Goal: Check status: Check status

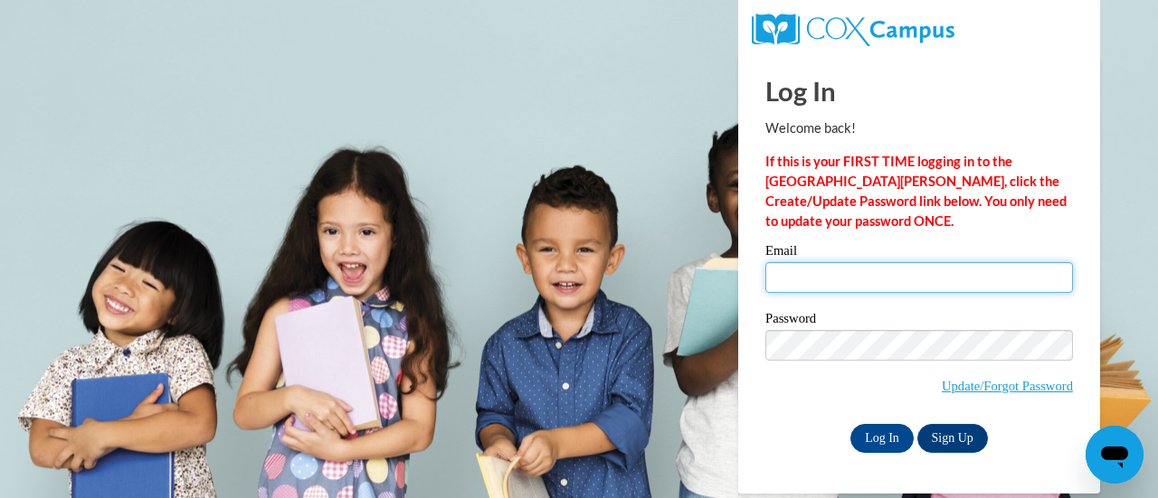
click at [802, 278] on input "Email" at bounding box center [918, 277] width 307 height 31
type input "dbwalte@sunprairieschools.org"
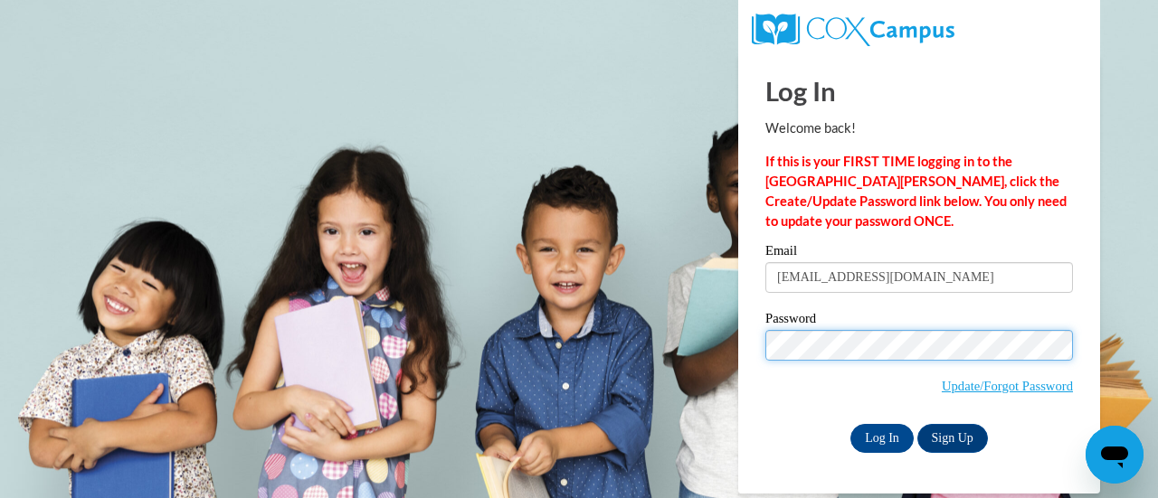
click at [850, 424] on input "Log In" at bounding box center [881, 438] width 63 height 29
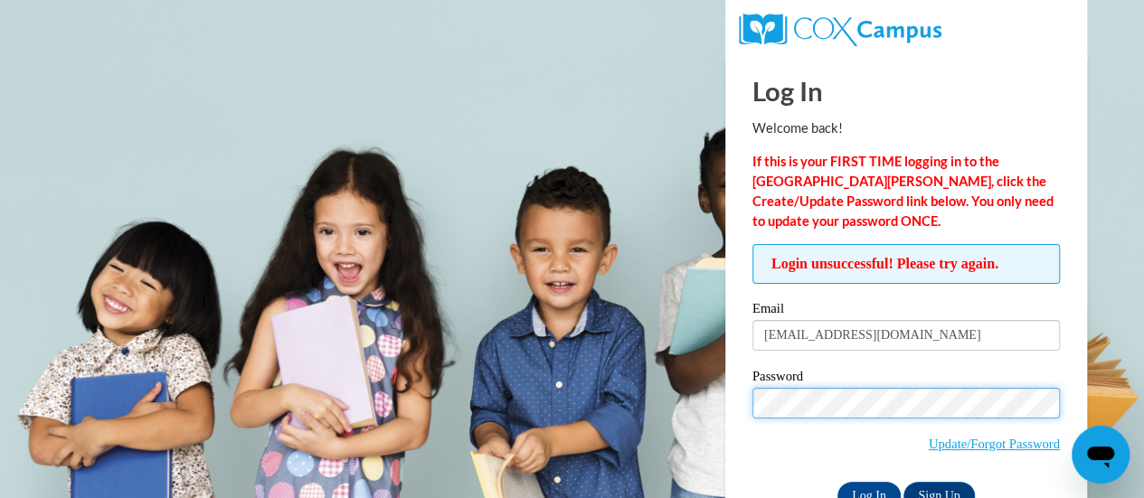
click at [837, 482] on input "Log In" at bounding box center [868, 496] width 63 height 29
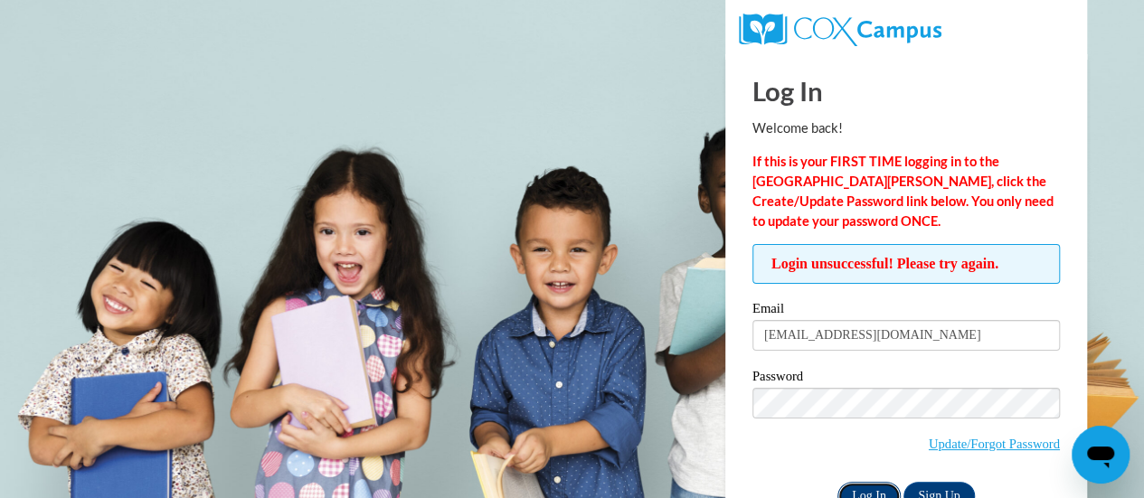
click at [854, 489] on input "Log In" at bounding box center [868, 496] width 63 height 29
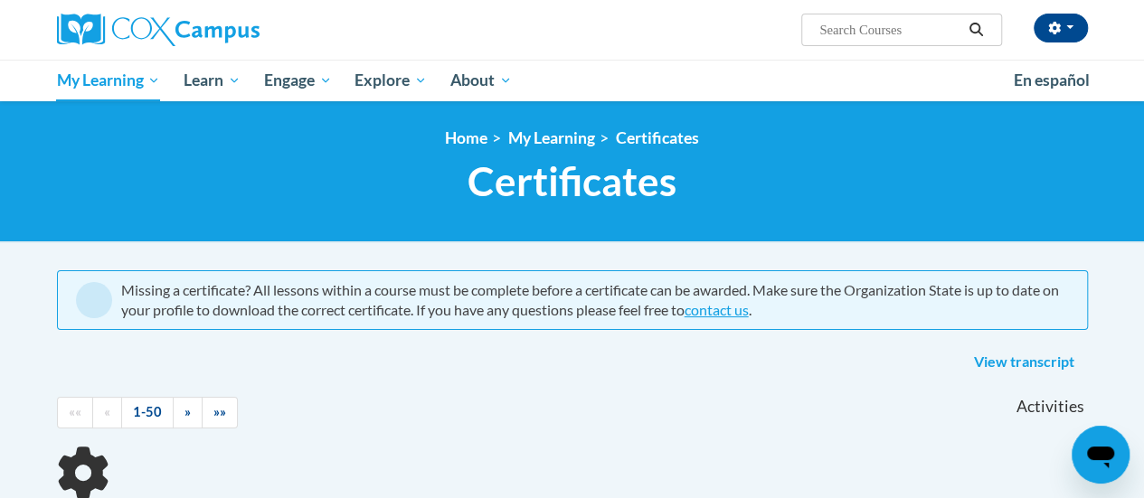
scroll to position [181, 0]
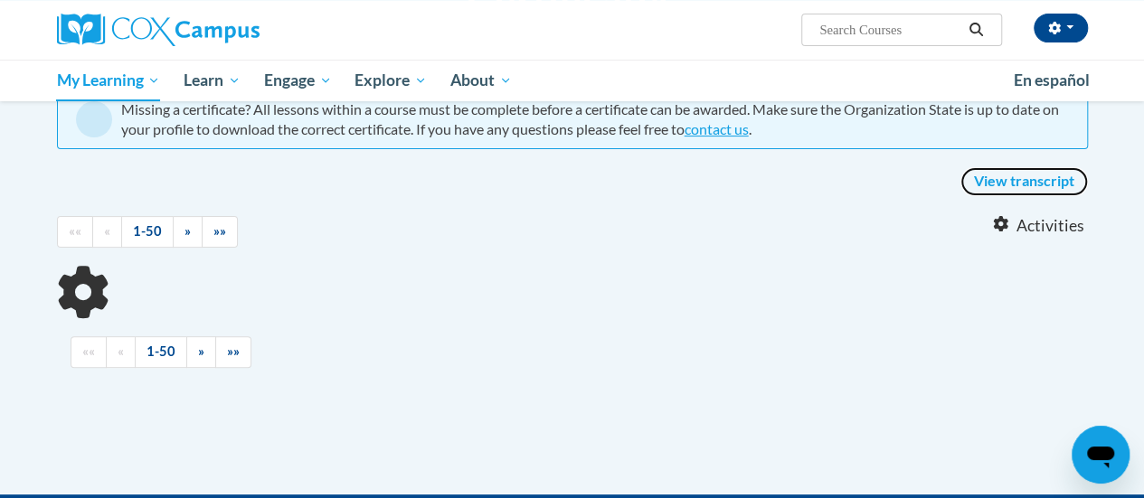
click at [1011, 185] on link "View transcript" at bounding box center [1024, 181] width 128 height 29
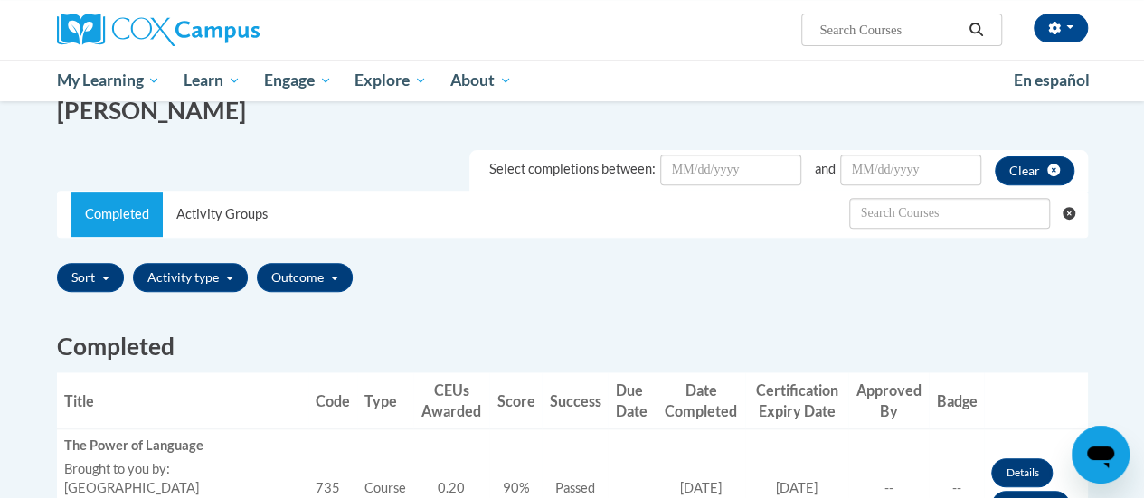
scroll to position [452, 0]
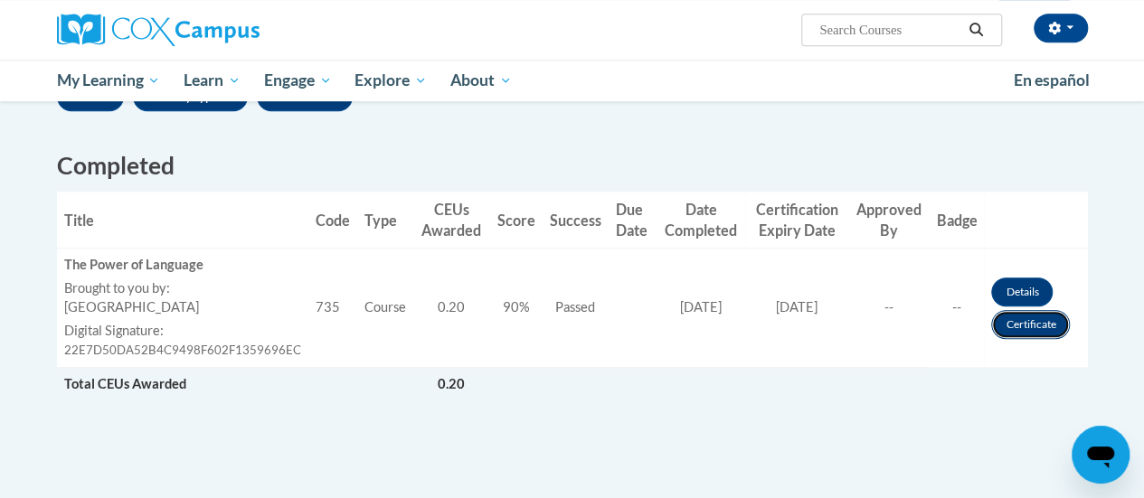
click at [1021, 326] on link "Certificate" at bounding box center [1030, 324] width 79 height 29
